Goal: Task Accomplishment & Management: Manage account settings

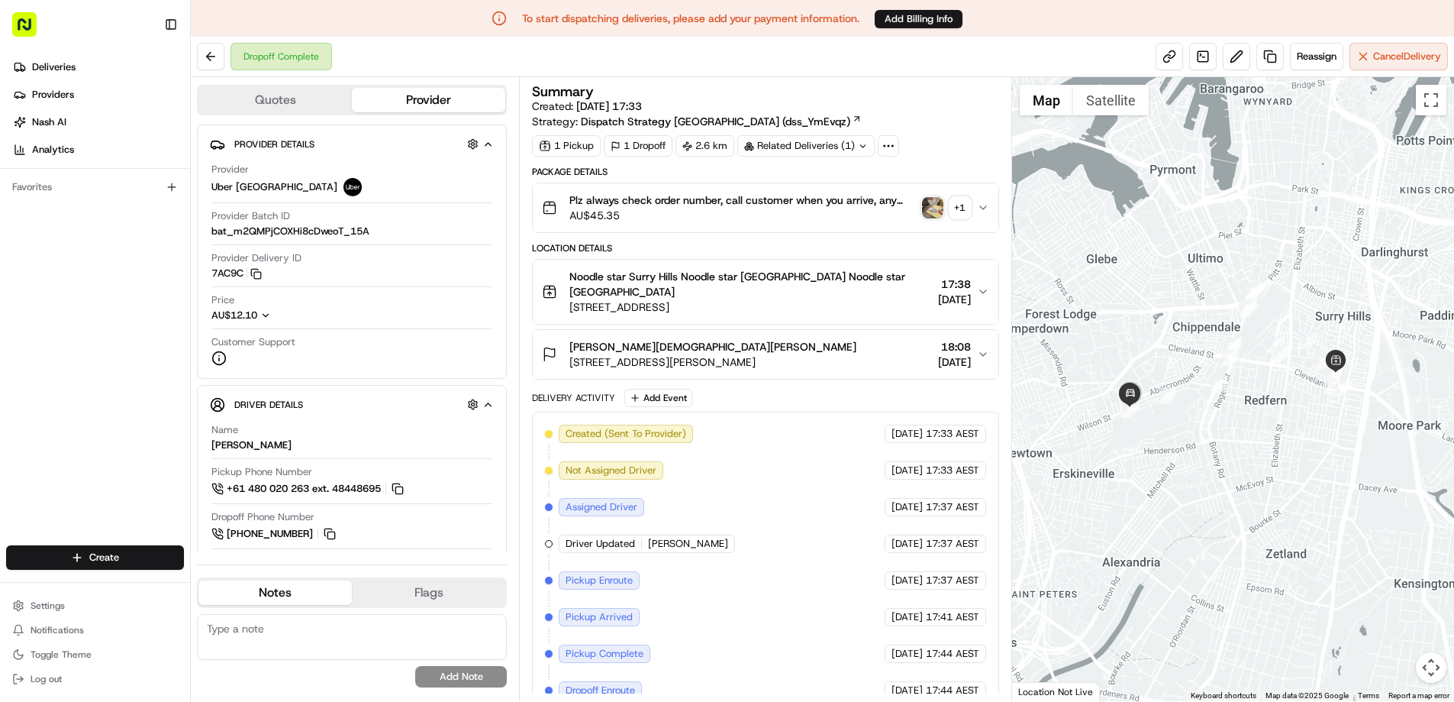
click at [713, 18] on p "To start dispatching deliveries, please add your payment information." at bounding box center [690, 18] width 337 height 15
click at [984, 209] on icon "button" at bounding box center [983, 208] width 12 height 12
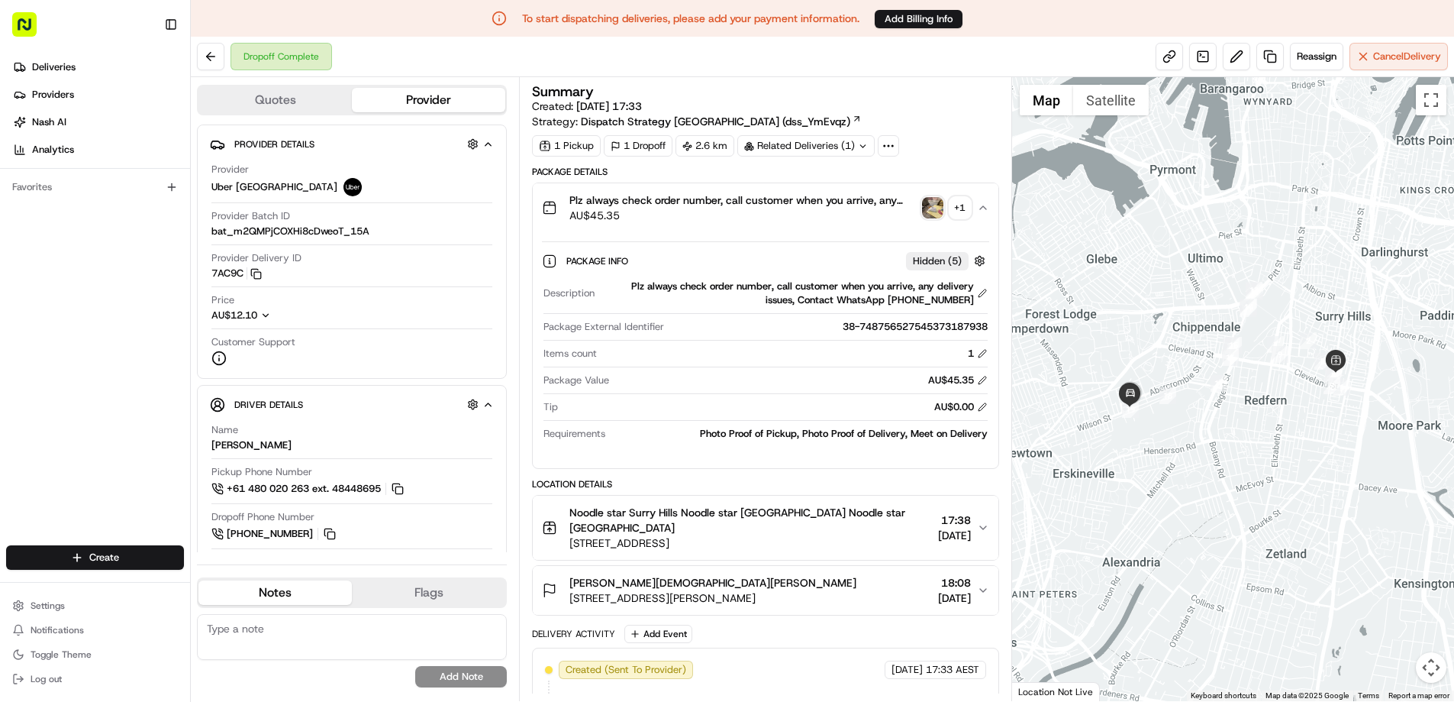
click at [925, 215] on img "button" at bounding box center [932, 207] width 21 height 21
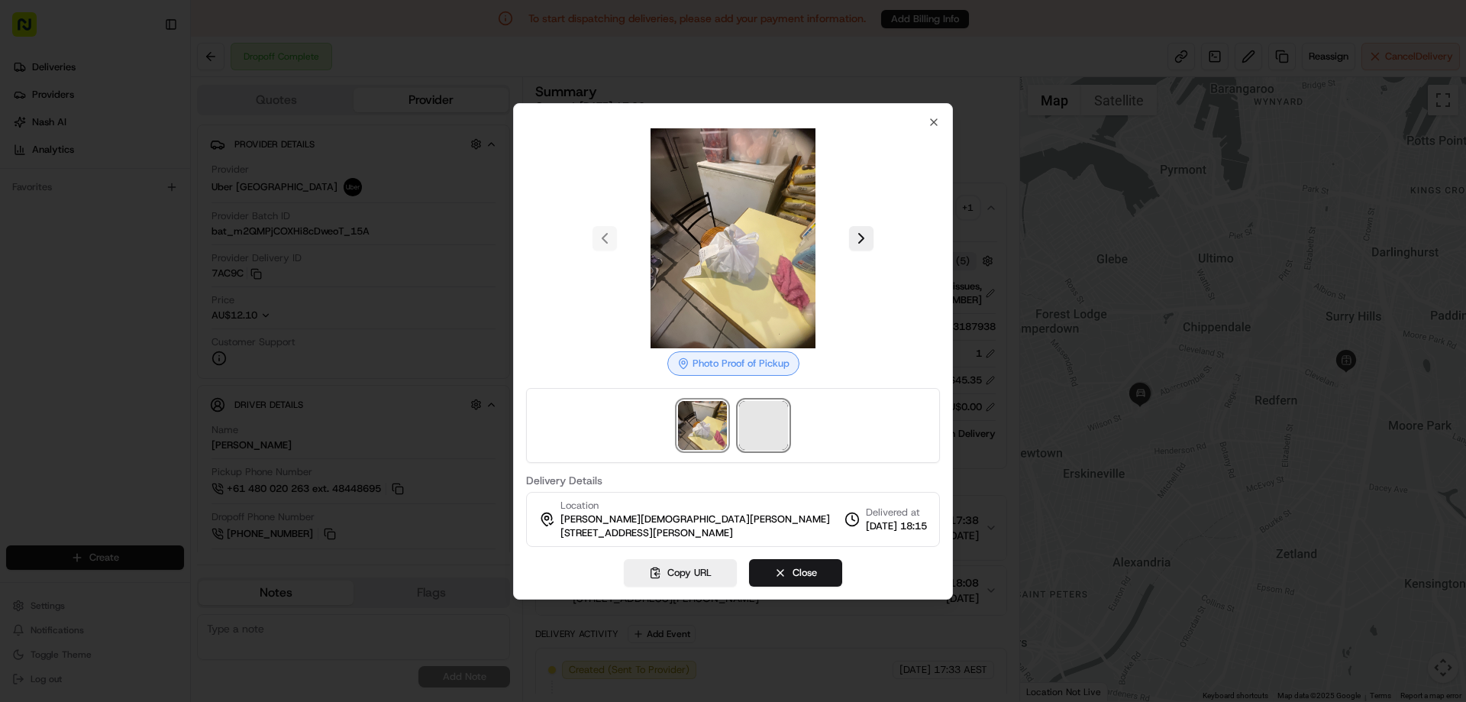
click at [776, 434] on span at bounding box center [763, 425] width 49 height 49
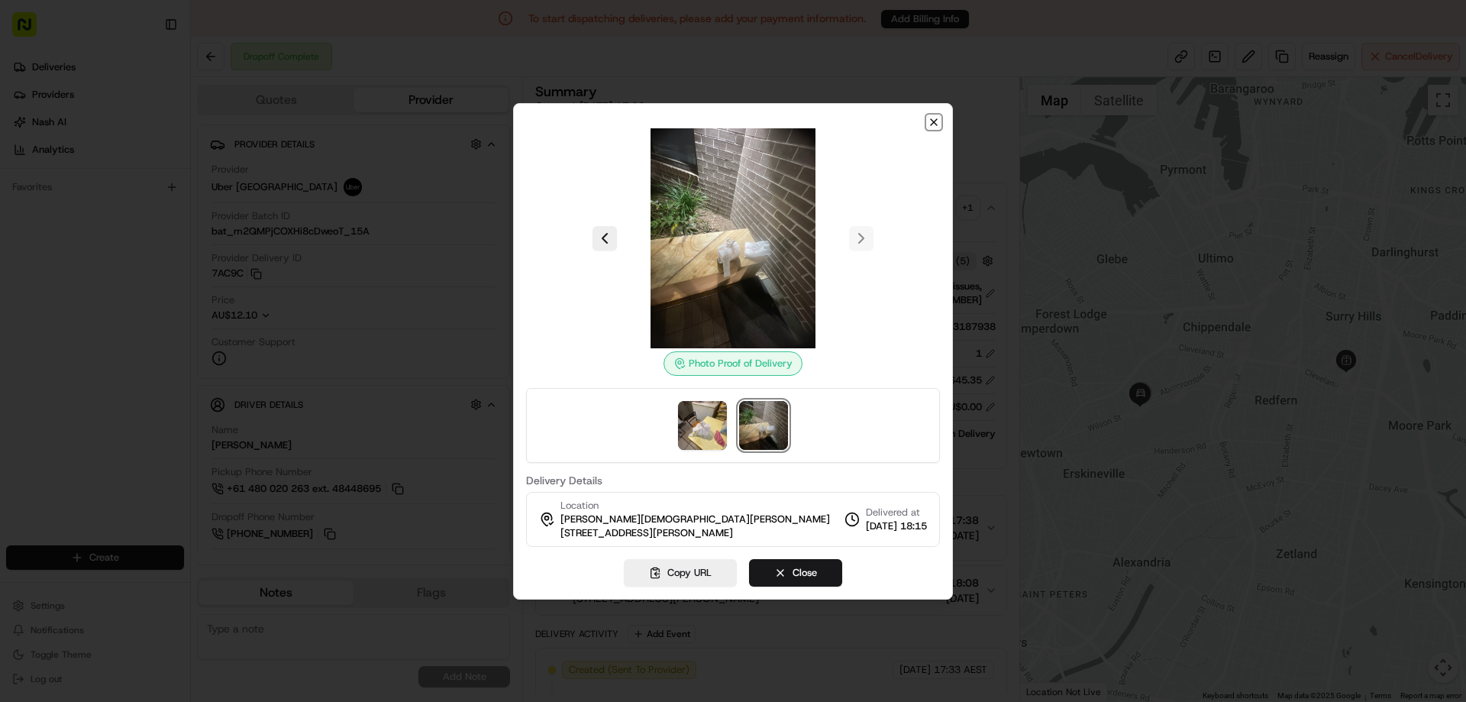
click at [932, 124] on icon "button" at bounding box center [934, 122] width 6 height 6
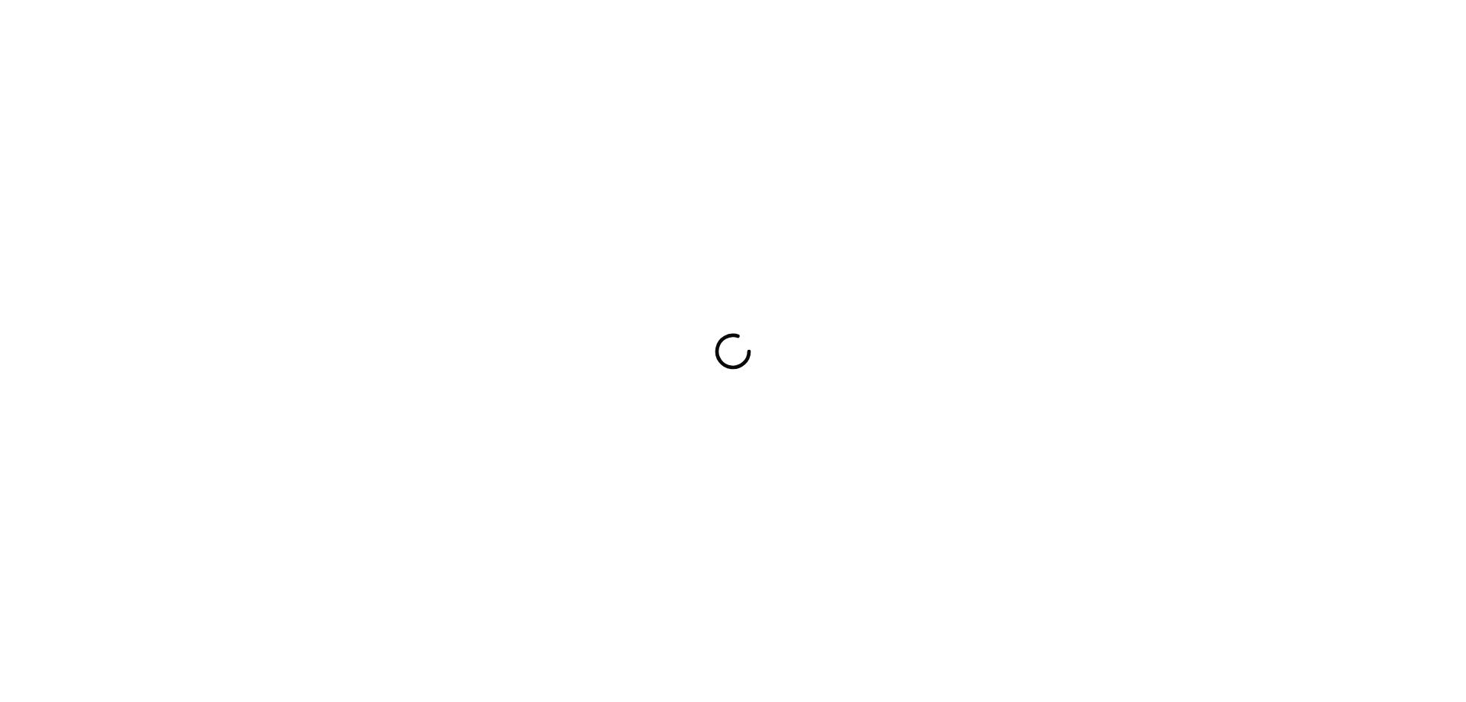
click at [980, 246] on div at bounding box center [733, 351] width 1466 height 702
